Goal: Information Seeking & Learning: Learn about a topic

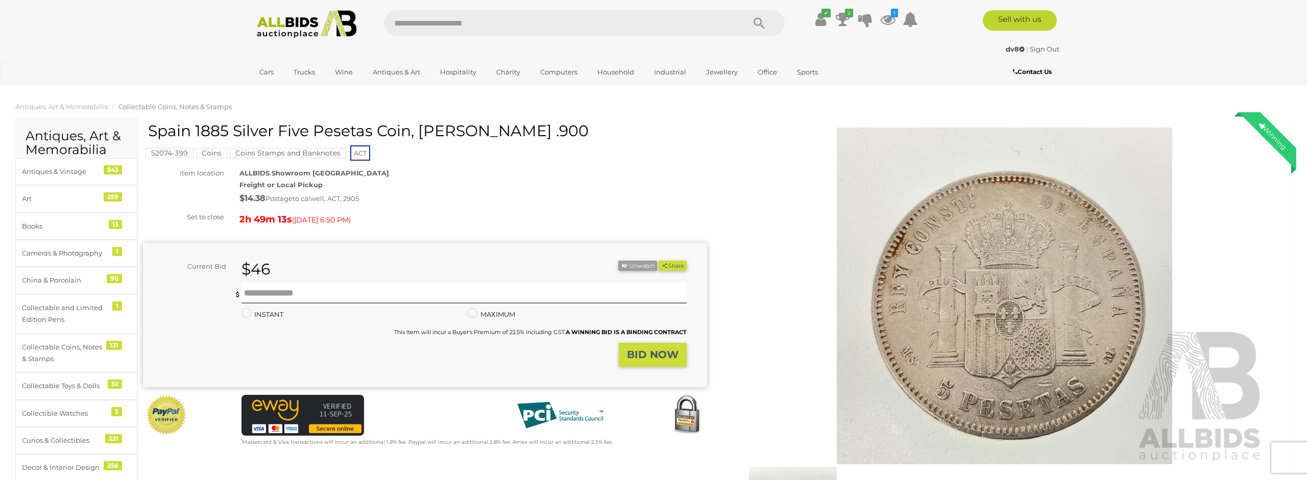
click at [761, 171] on img at bounding box center [1004, 296] width 523 height 337
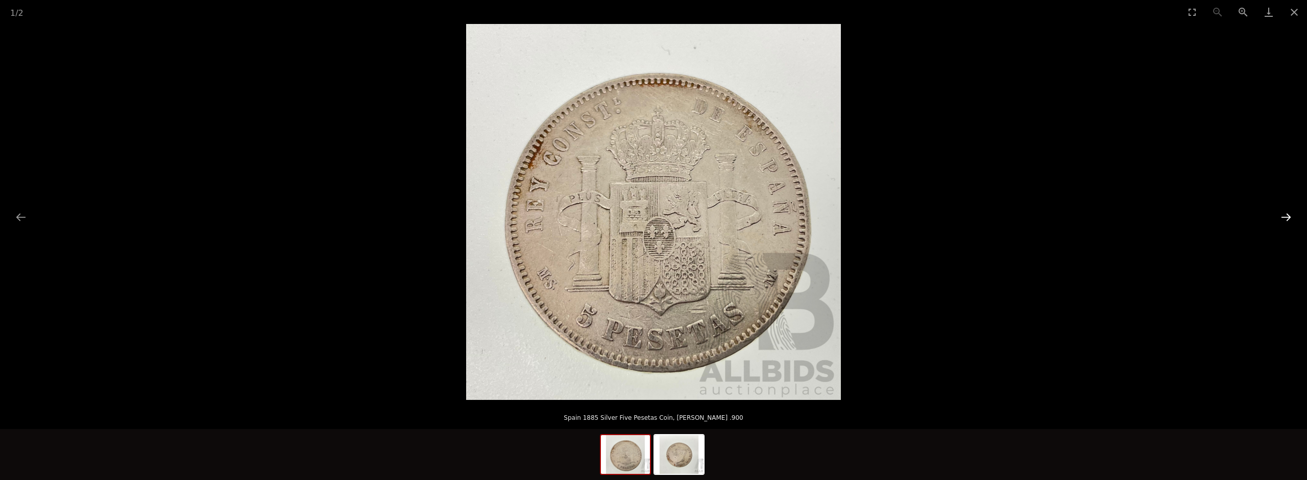
click at [1284, 215] on button "Next slide" at bounding box center [1285, 217] width 21 height 20
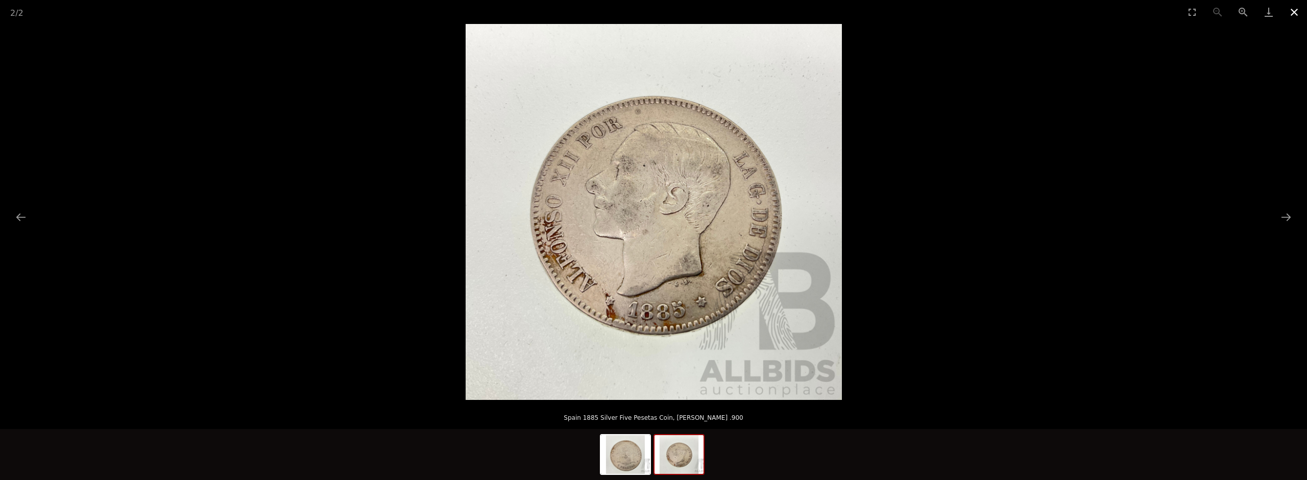
click at [1289, 13] on button "Close gallery" at bounding box center [1294, 12] width 26 height 24
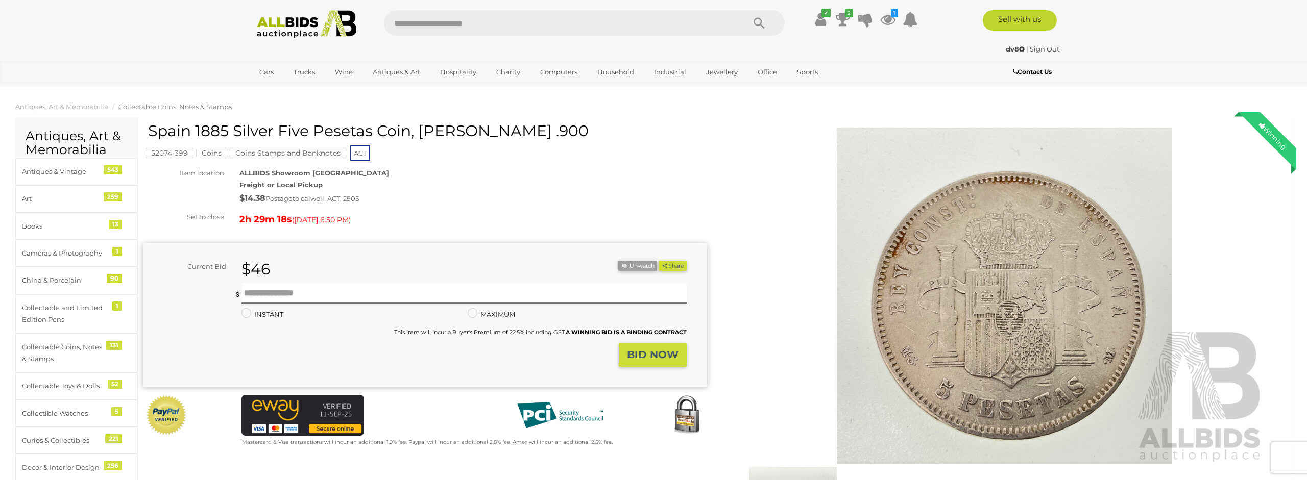
click at [682, 149] on div "52074-399 Coins Coins Stamps and Banknotes ACT" at bounding box center [425, 143] width 564 height 40
click at [847, 15] on icon "2" at bounding box center [849, 13] width 8 height 9
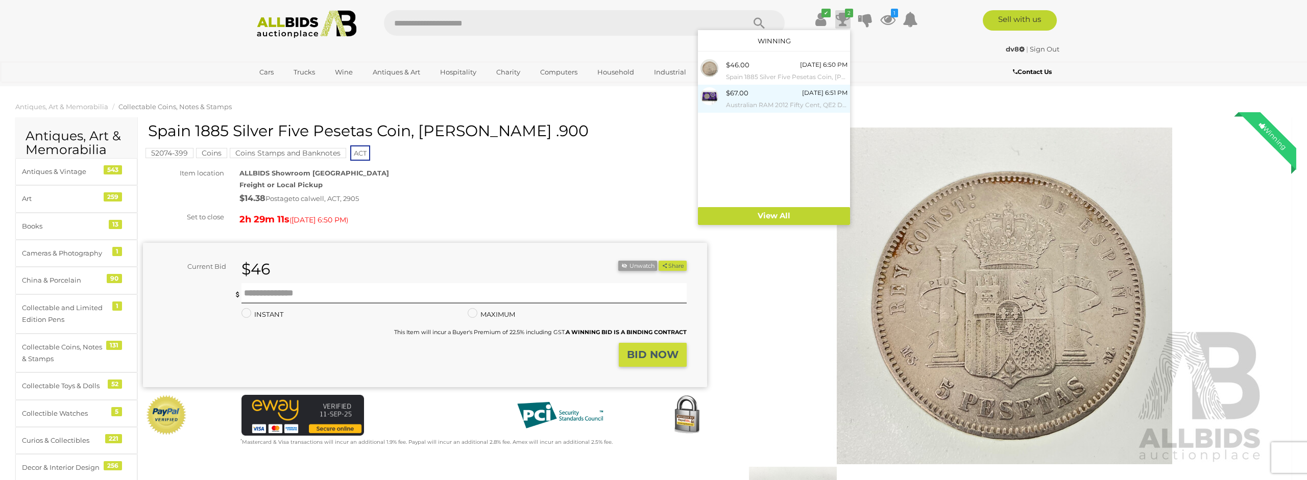
click at [739, 103] on small "Australian RAM 2012 Fifty Cent, QE2 Diamond Jubilee" at bounding box center [787, 105] width 122 height 11
